Goal: Obtain resource: Obtain resource

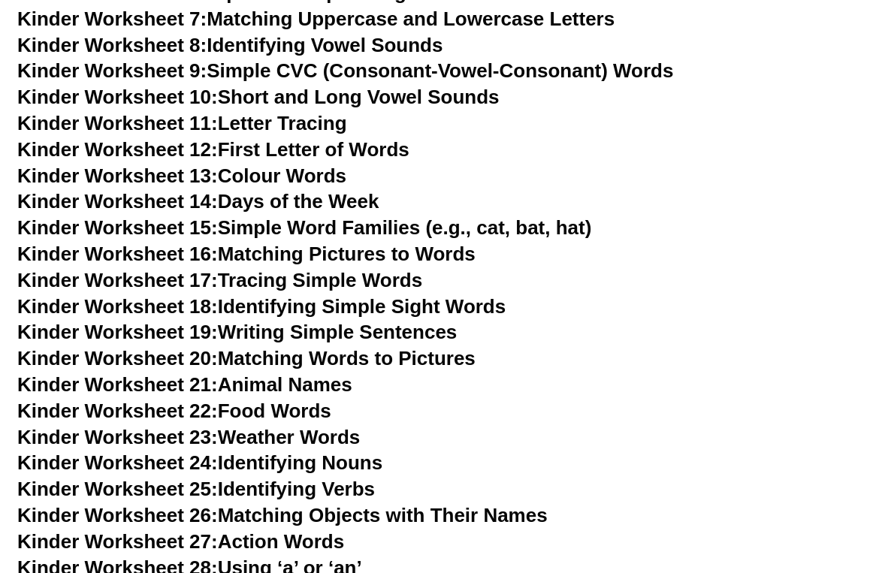
scroll to position [686, 0]
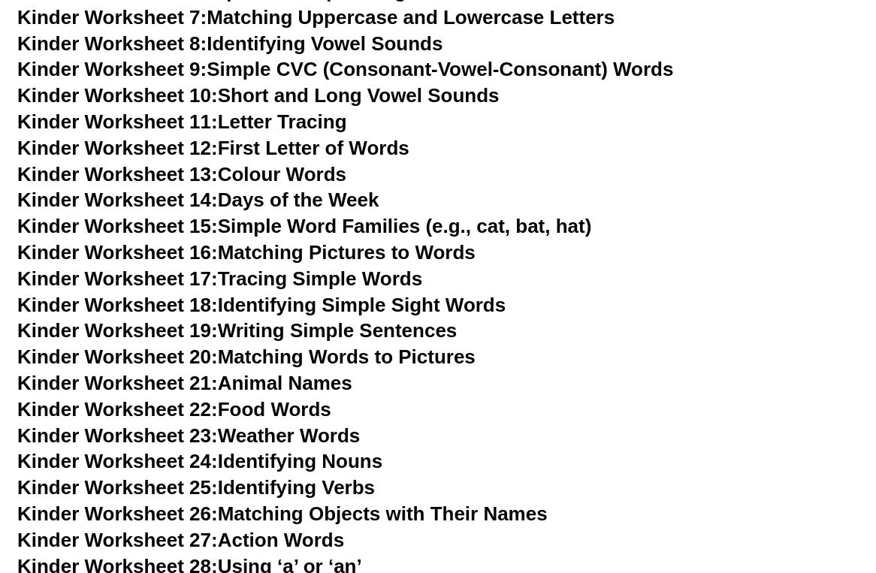
click at [327, 222] on link "Kinder Worksheet 15: Simple Word Families (e.g., cat, bat, hat)" at bounding box center [304, 226] width 574 height 23
click at [286, 430] on link "Kinder Worksheet 23: Weather Words" at bounding box center [188, 435] width 342 height 23
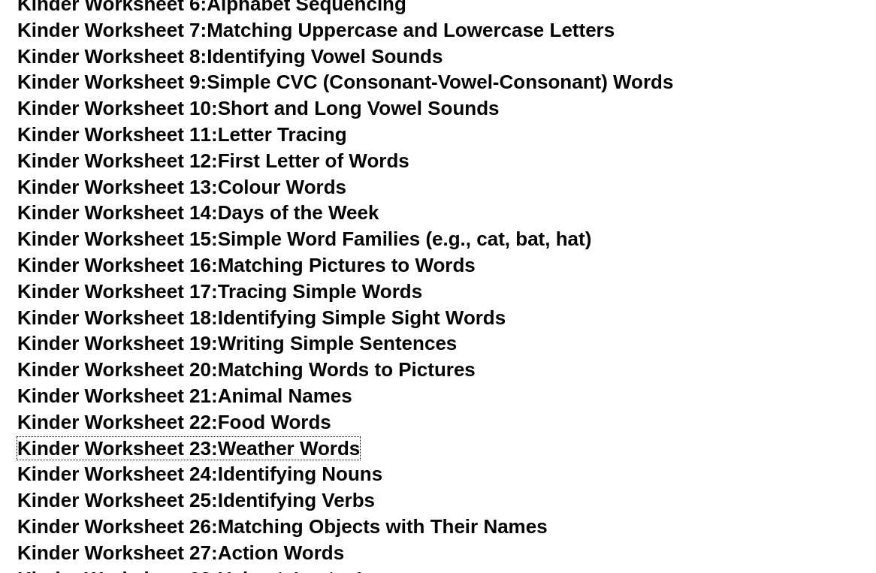
scroll to position [673, 0]
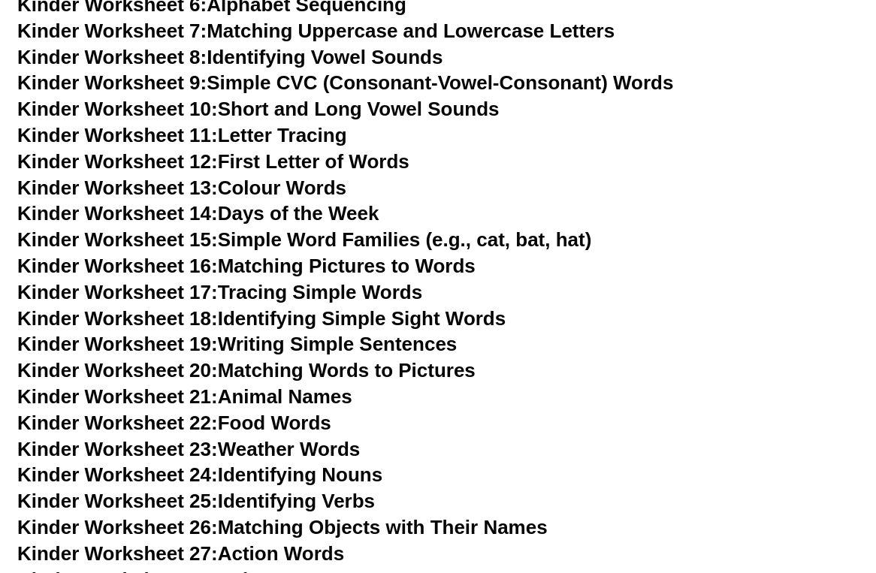
click at [433, 110] on link "Kinder Worksheet 10: Short and Long Vowel Sounds" at bounding box center [258, 109] width 482 height 23
click at [297, 267] on link "Kinder Worksheet 16: Matching Pictures to Words" at bounding box center [246, 266] width 458 height 23
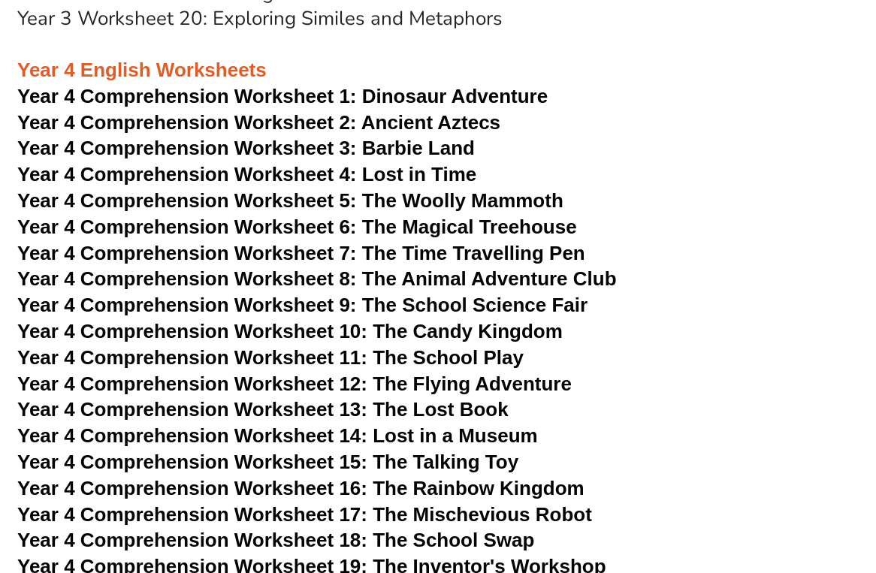
scroll to position [5238, 0]
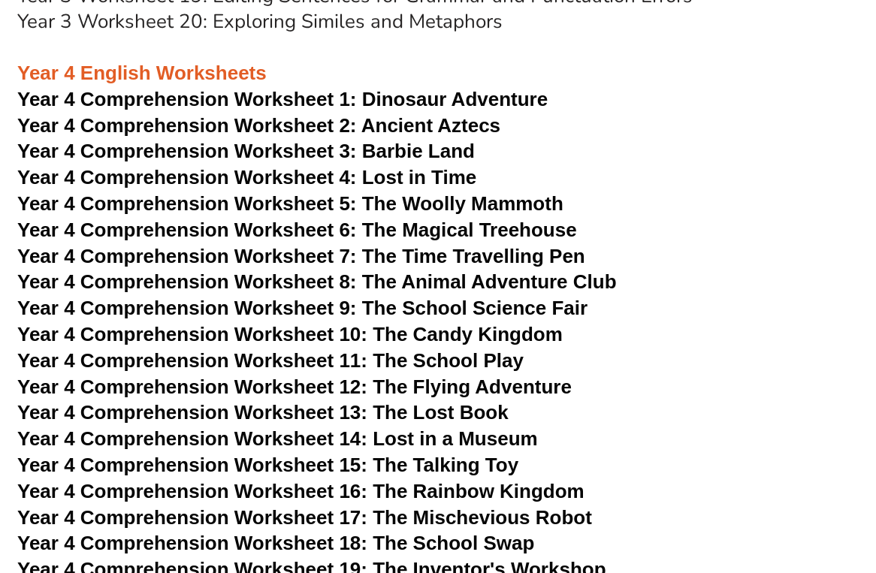
click at [397, 128] on span "Year 4 Comprehension Worksheet 2: Ancient Aztecs" at bounding box center [258, 125] width 483 height 23
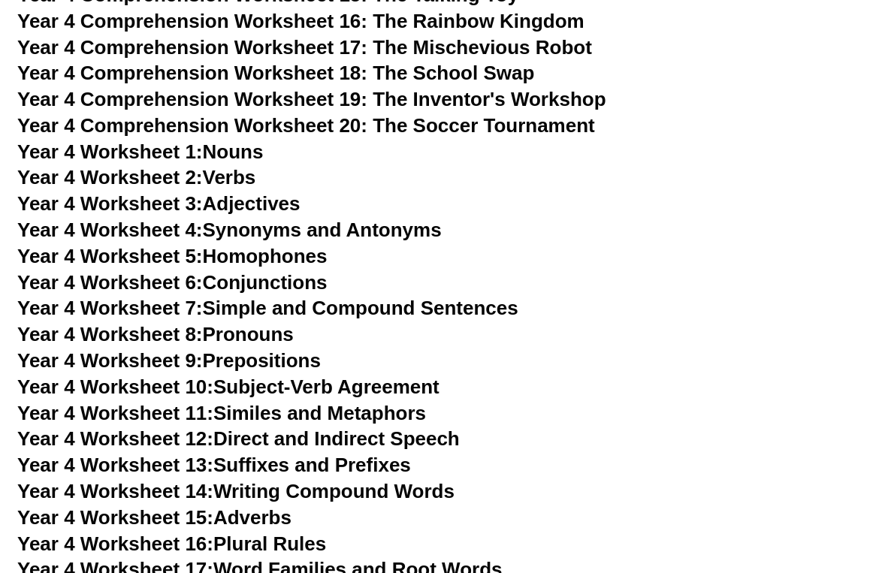
scroll to position [5761, 0]
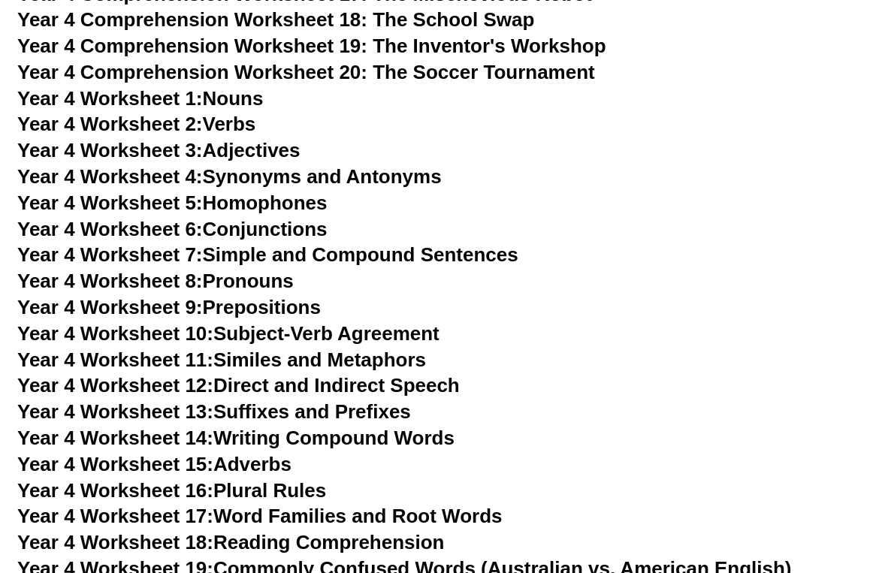
click at [190, 93] on span "Year 4 Worksheet 1:" at bounding box center [110, 98] width 186 height 23
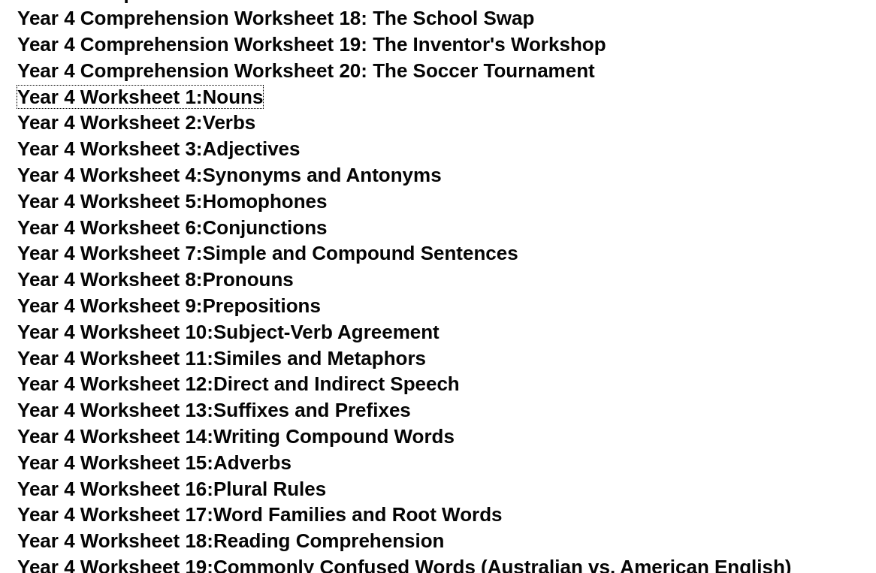
scroll to position [5764, 0]
